Goal: Check status: Check status

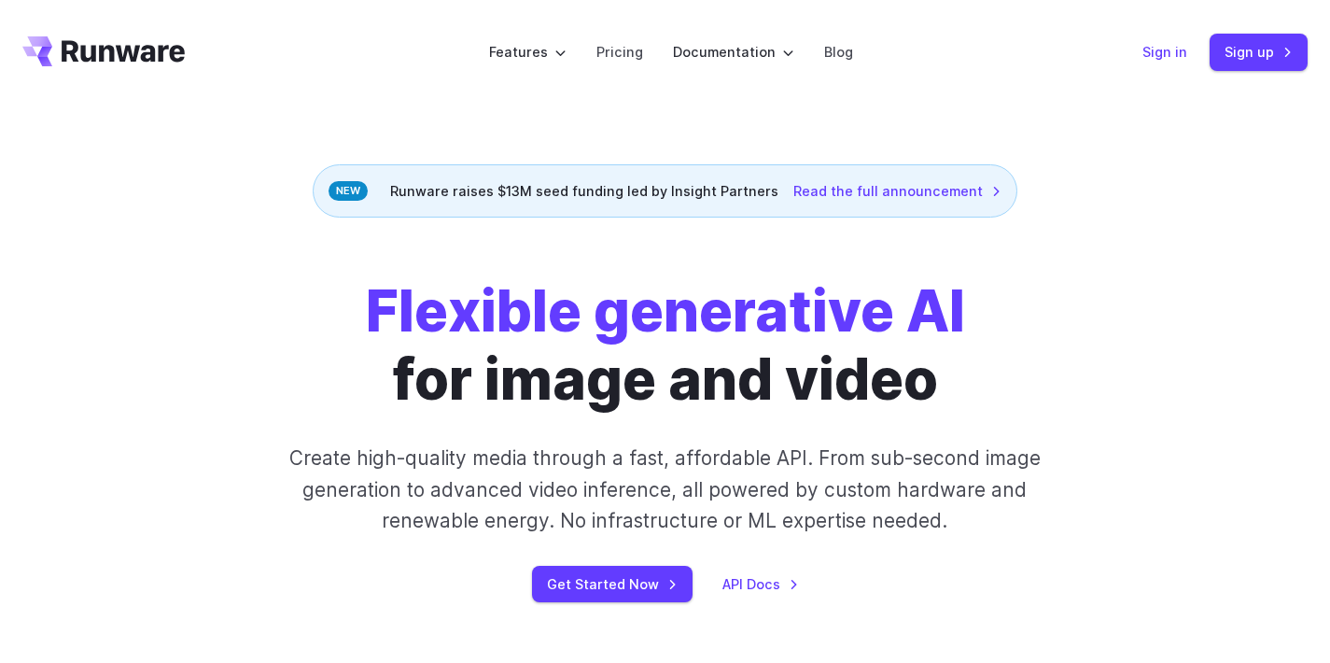
click at [1176, 49] on link "Sign in" at bounding box center [1165, 51] width 45 height 21
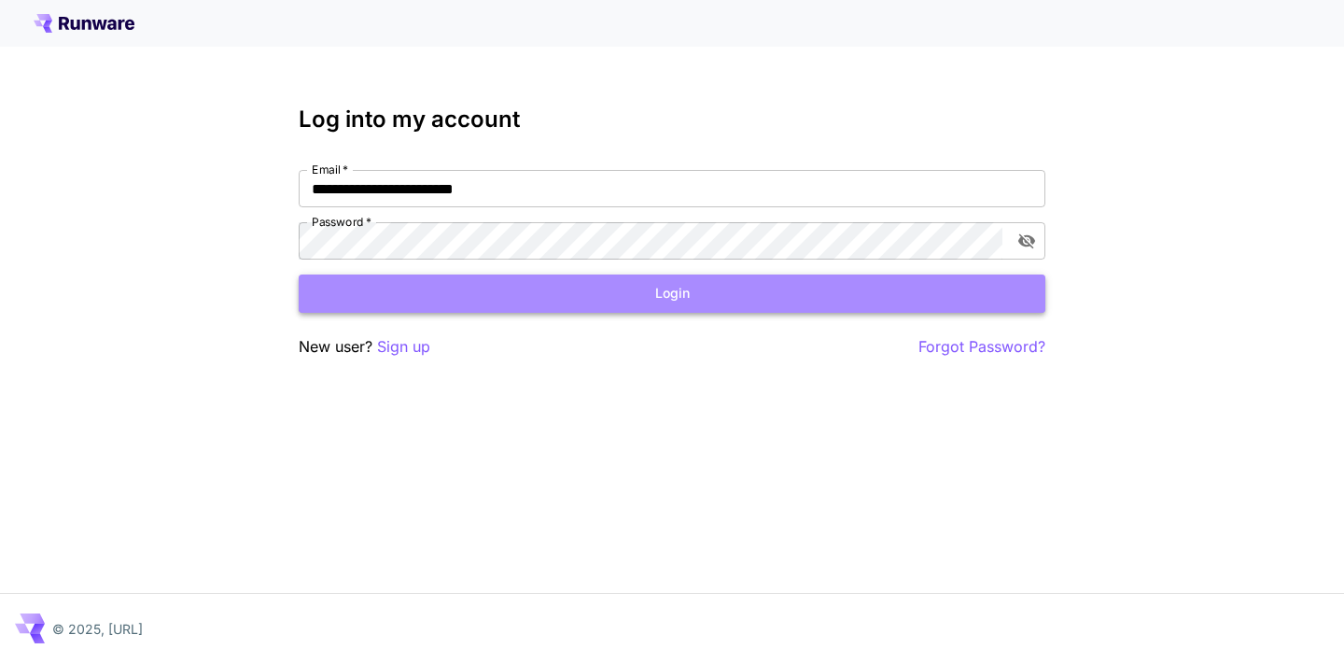
click at [508, 291] on button "Login" at bounding box center [672, 293] width 747 height 38
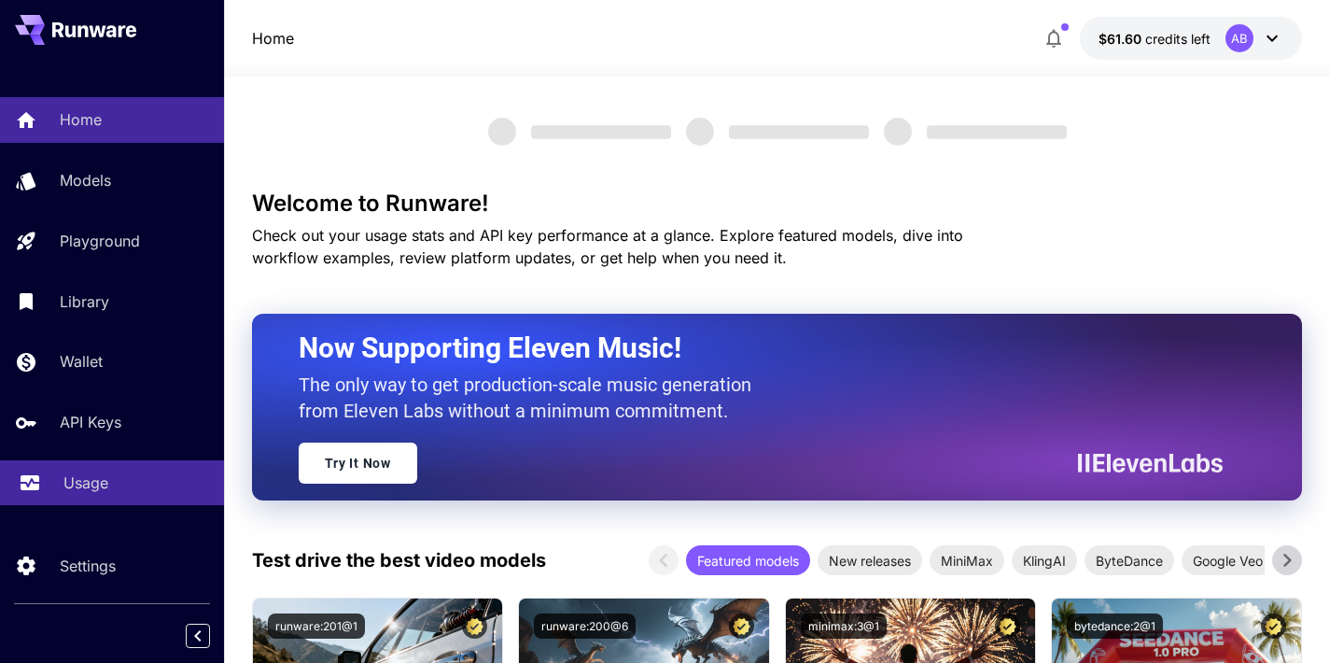
click at [110, 481] on div "Usage" at bounding box center [136, 482] width 146 height 22
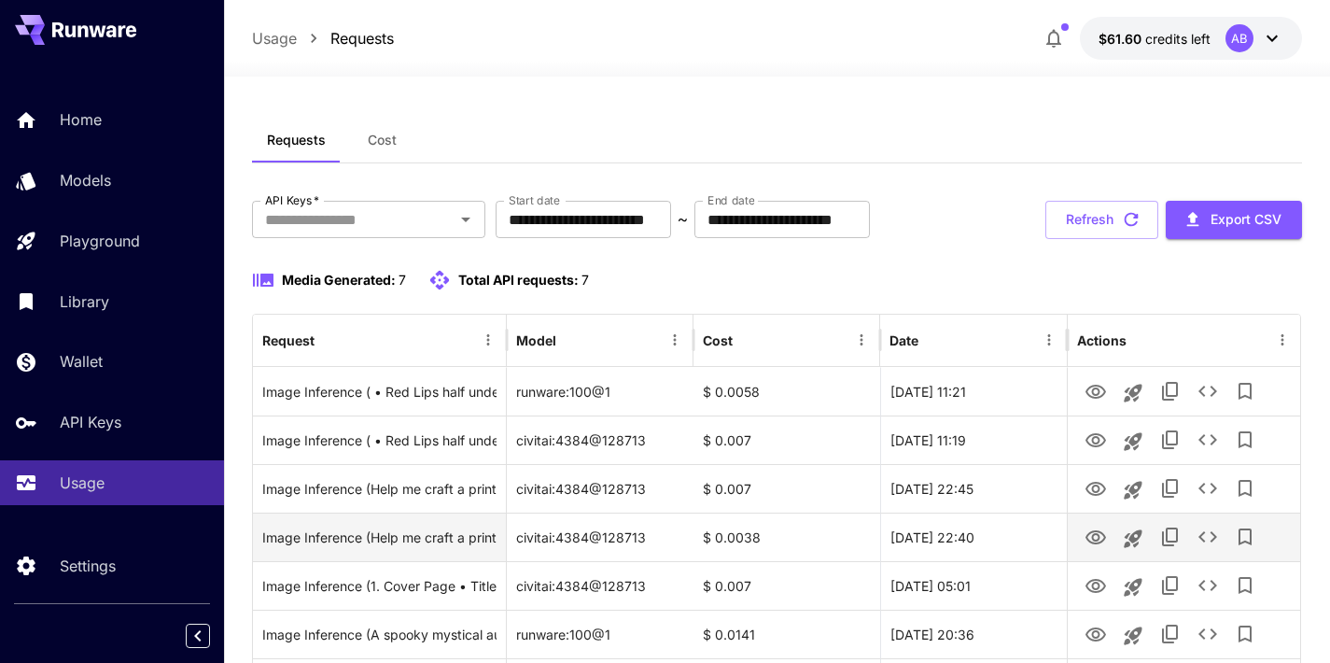
scroll to position [149, 0]
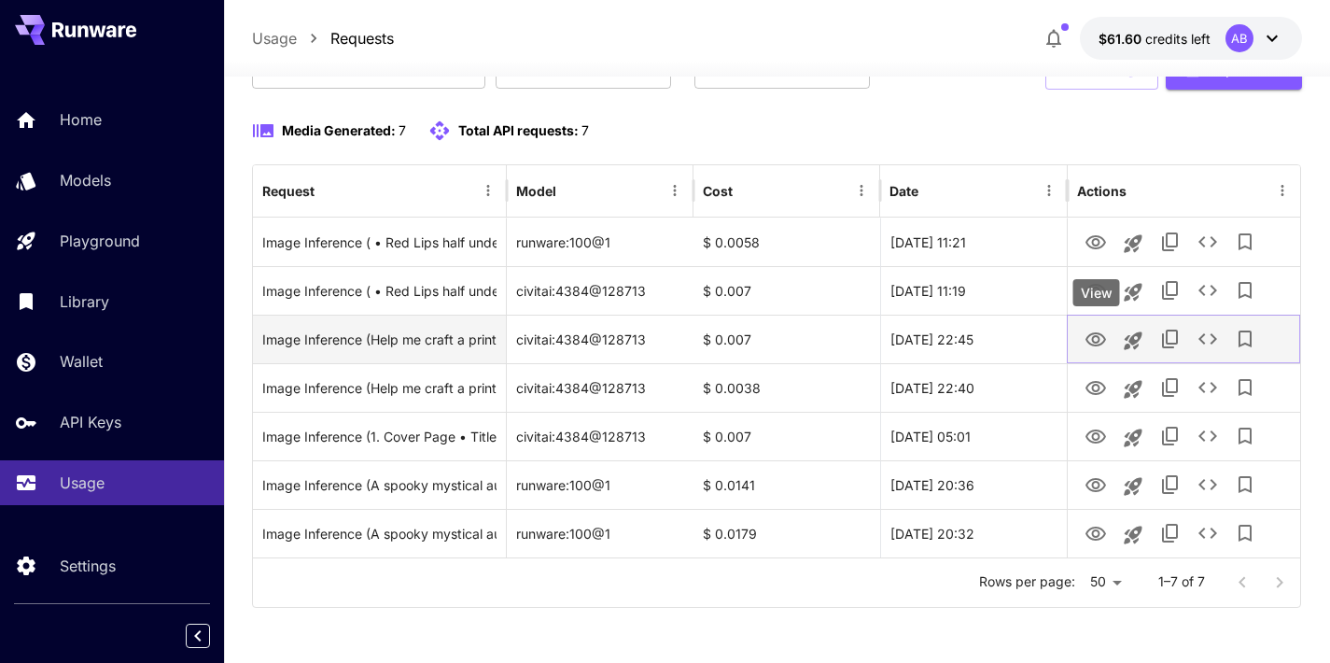
click at [1088, 343] on icon "View" at bounding box center [1096, 340] width 22 height 22
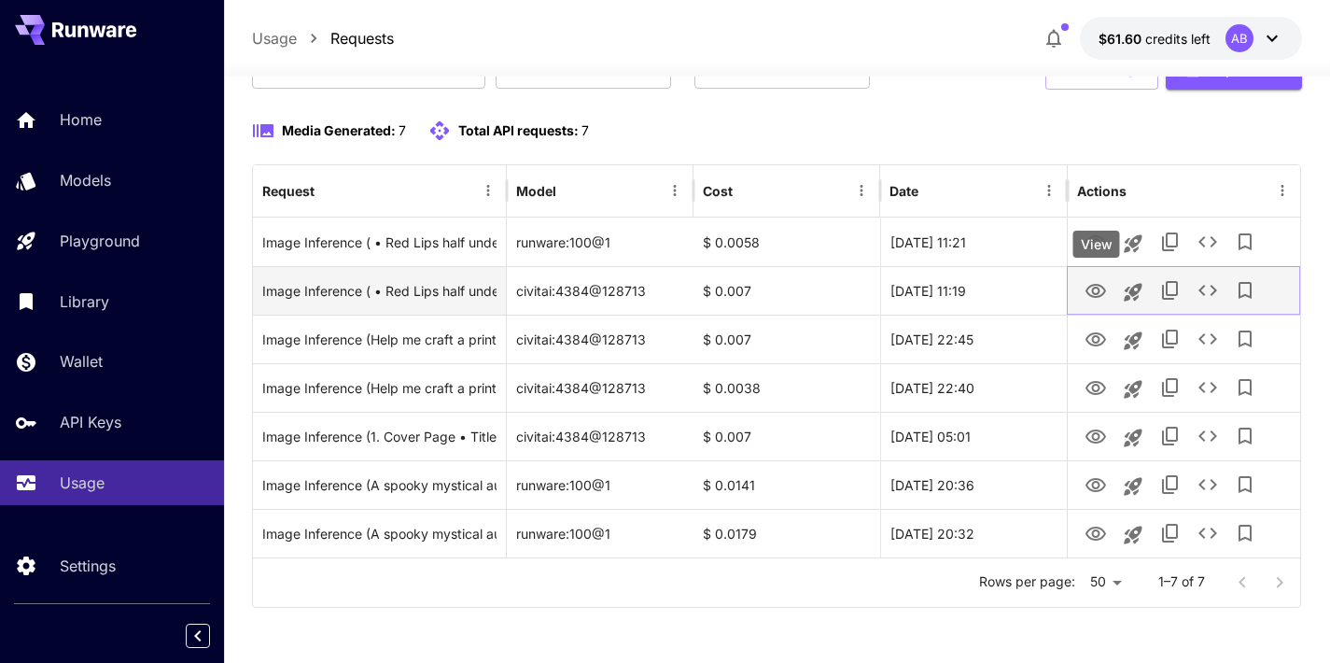
click at [1101, 283] on icon "View" at bounding box center [1096, 291] width 22 height 22
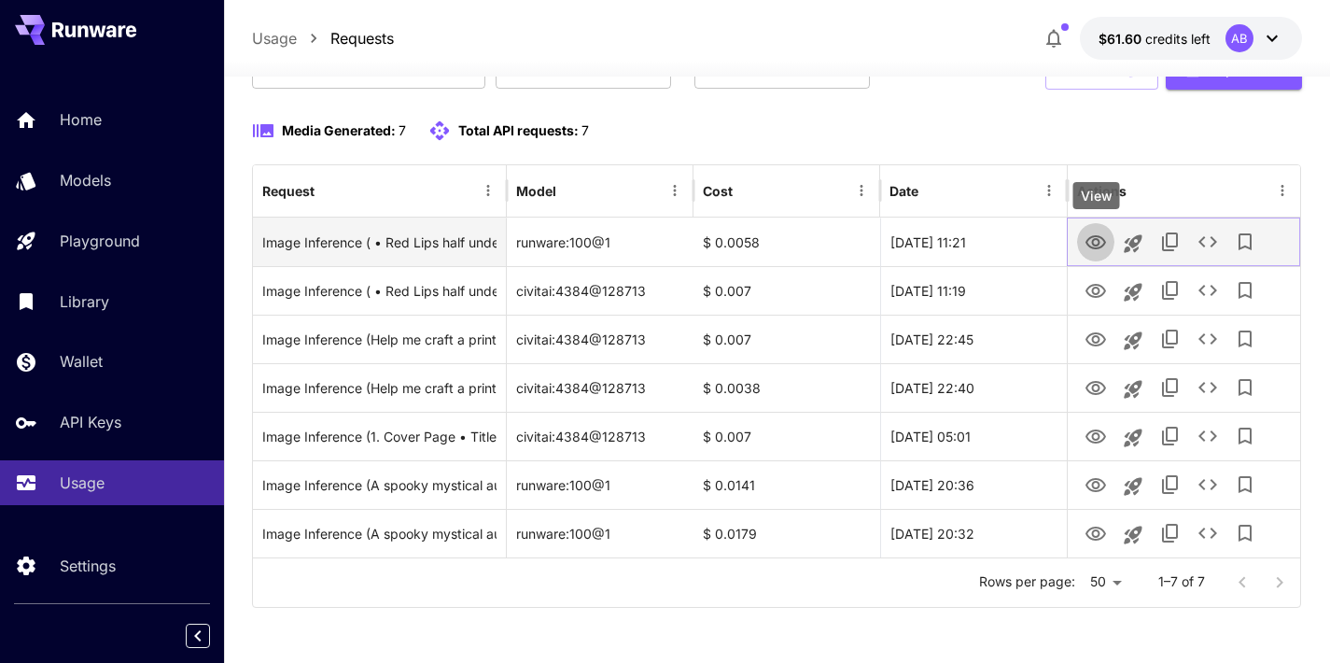
click at [1099, 252] on icon "View" at bounding box center [1096, 243] width 22 height 22
